Goal: Transaction & Acquisition: Purchase product/service

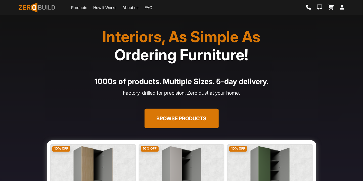
click at [78, 10] on link "Products" at bounding box center [79, 8] width 16 height 6
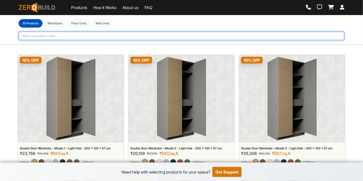
click at [96, 33] on input "text" at bounding box center [182, 36] width 326 height 9
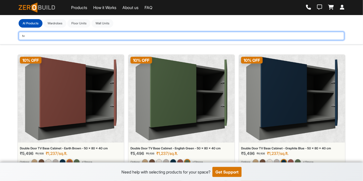
click at [96, 33] on input "tv" at bounding box center [182, 36] width 326 height 9
type input "tv base"
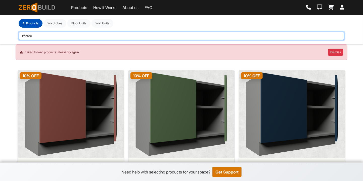
click at [96, 33] on input "tv base" at bounding box center [182, 36] width 326 height 9
